Goal: Task Accomplishment & Management: Manage account settings

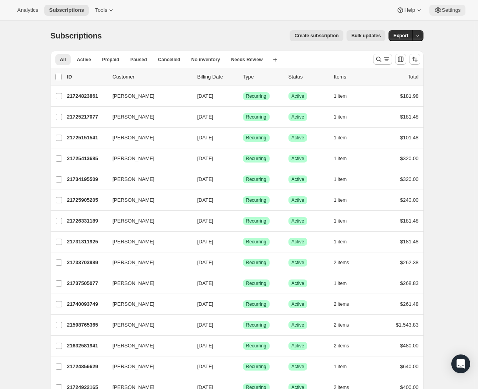
click at [449, 14] on button "Settings" at bounding box center [447, 10] width 36 height 11
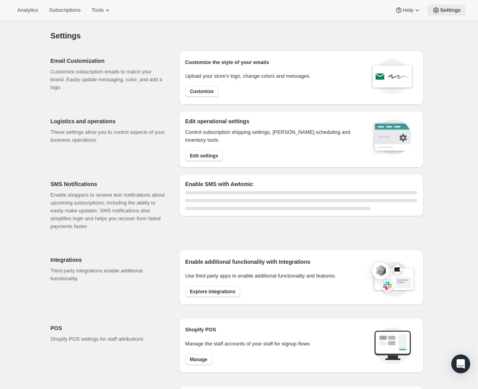
select select "22:00"
select select "09:00"
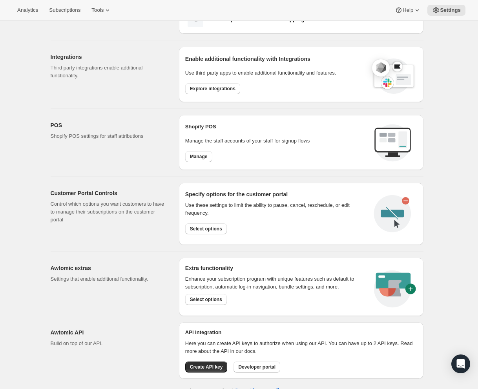
scroll to position [284, 0]
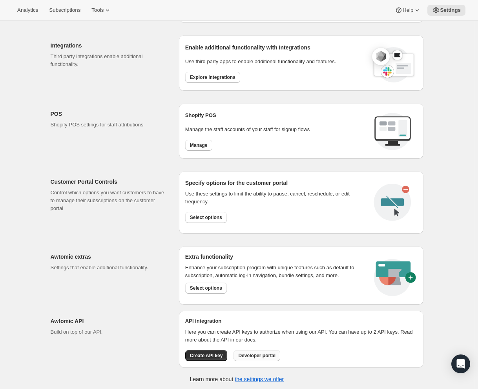
click at [276, 355] on button "Developer portal" at bounding box center [257, 355] width 47 height 11
click at [211, 356] on span "Create API key" at bounding box center [206, 355] width 33 height 6
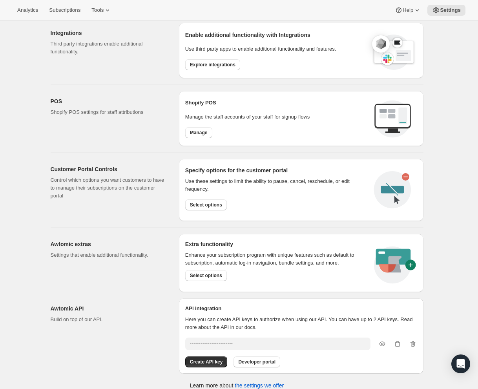
scroll to position [303, 0]
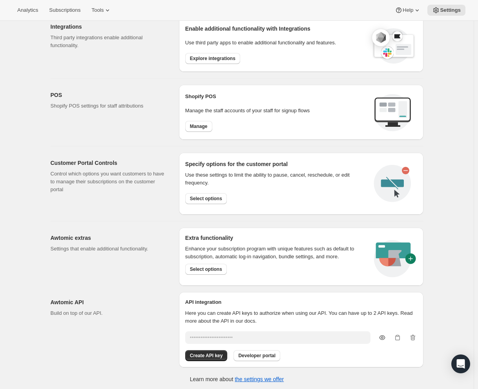
click at [385, 334] on icon "button" at bounding box center [382, 338] width 8 height 8
type input "HNkZ3AlSO99b4CSsxzGGB6ADSgQJp7dX7qvUbPCX"
click at [328, 358] on div "Create API key Developer portal" at bounding box center [301, 355] width 232 height 11
click at [332, 354] on div "Create API key Developer portal" at bounding box center [301, 355] width 232 height 11
click at [204, 358] on button "Create API key" at bounding box center [206, 355] width 42 height 11
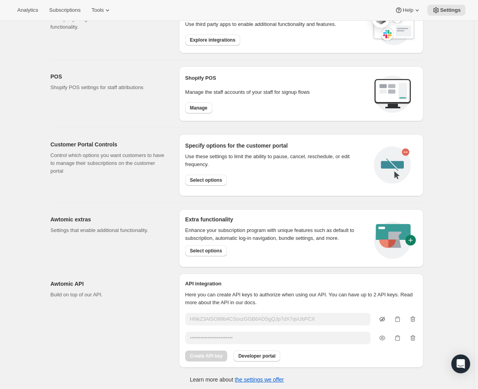
scroll to position [322, 0]
click at [385, 334] on icon "button" at bounding box center [382, 338] width 8 height 8
type input "fDSTkazPfF5w5dhzC4FBB2bBb4RZZSLpauHQ6SFz"
click at [414, 338] on icon "button" at bounding box center [413, 338] width 5 height 6
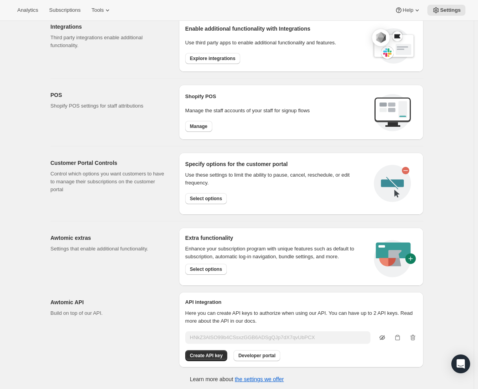
drag, startPoint x: 128, startPoint y: 291, endPoint x: 71, endPoint y: 197, distance: 110.3
click at [128, 289] on div "Awtomic API Build on top of our API. API integration Here you can create API ke…" at bounding box center [233, 327] width 379 height 82
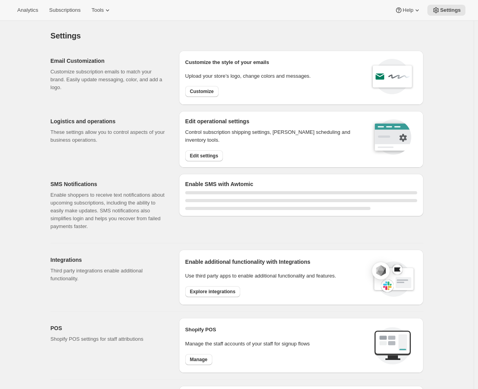
select select "22:00"
select select "09:00"
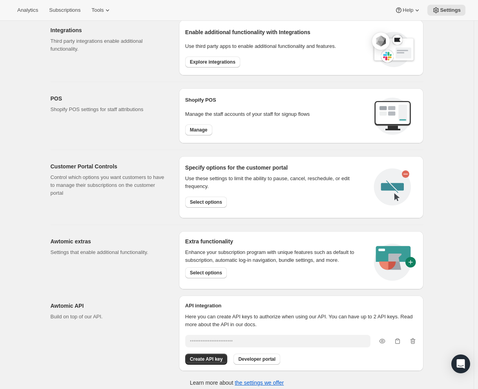
scroll to position [303, 0]
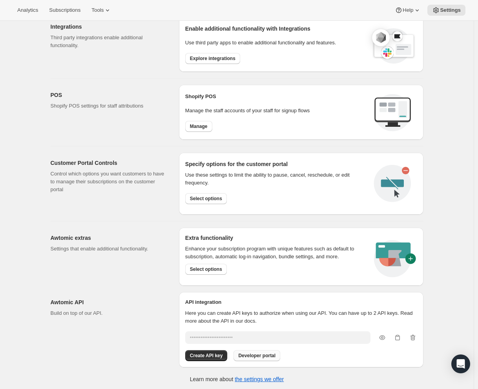
click at [254, 356] on span "Developer portal" at bounding box center [256, 355] width 37 height 6
click at [381, 336] on icon "button" at bounding box center [382, 338] width 8 height 8
type input "HNkZ3AlSO99b4CSsxzGGB6ADSgQJp7dX7qvUbPCX"
drag, startPoint x: 127, startPoint y: 220, endPoint x: 155, endPoint y: 236, distance: 32.7
click at [127, 221] on div "Awtomic extras Settings that enable additional functionality. Extra functionali…" at bounding box center [233, 253] width 379 height 64
